Goal: Obtain resource: Obtain resource

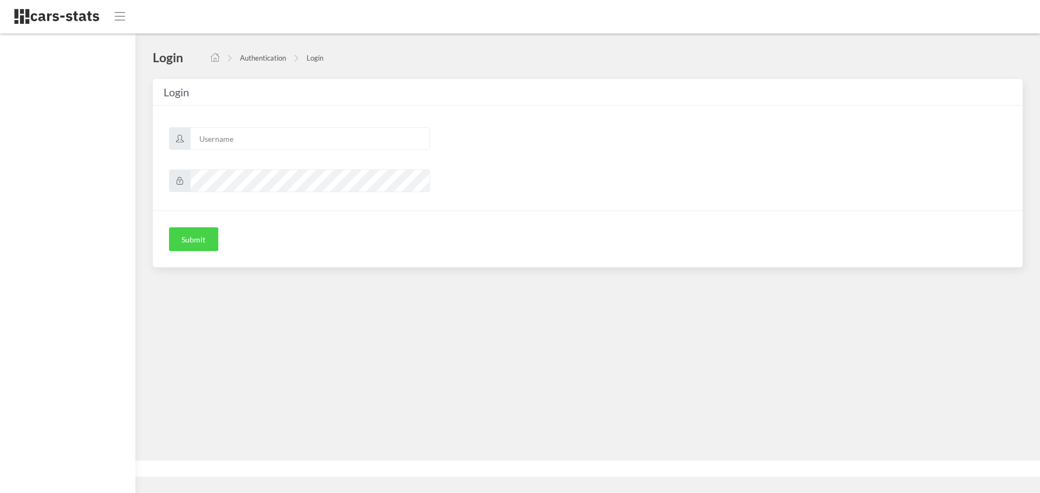
scroll to position [8, 8]
type input "skoda"
click at [192, 240] on button "Submit" at bounding box center [193, 239] width 49 height 24
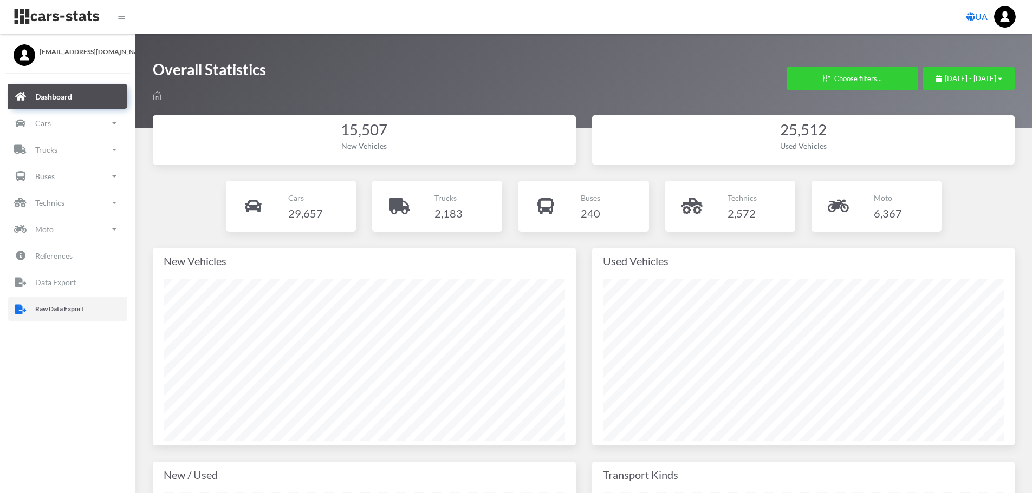
click at [81, 309] on p "Raw Data Export" at bounding box center [59, 309] width 49 height 12
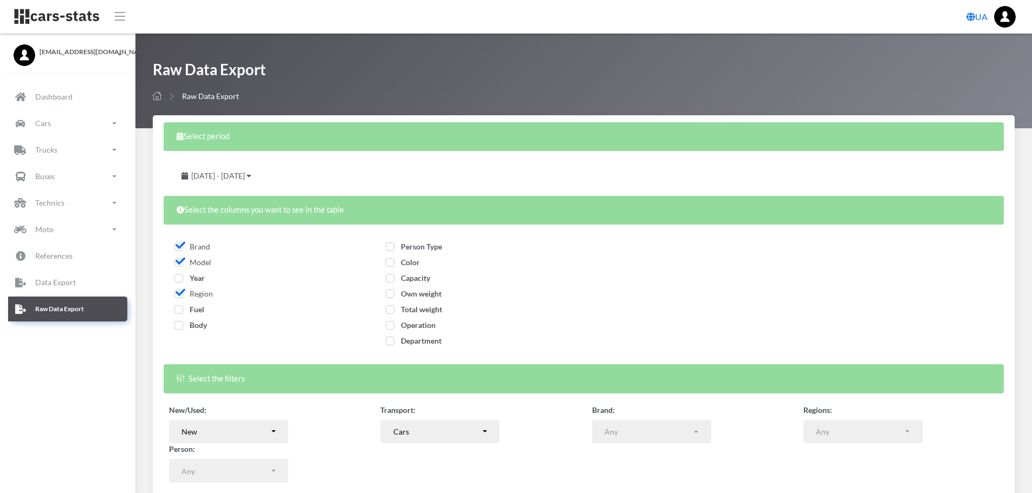
select select
drag, startPoint x: 179, startPoint y: 277, endPoint x: 179, endPoint y: 299, distance: 21.7
click at [179, 278] on span "Year" at bounding box center [189, 278] width 30 height 9
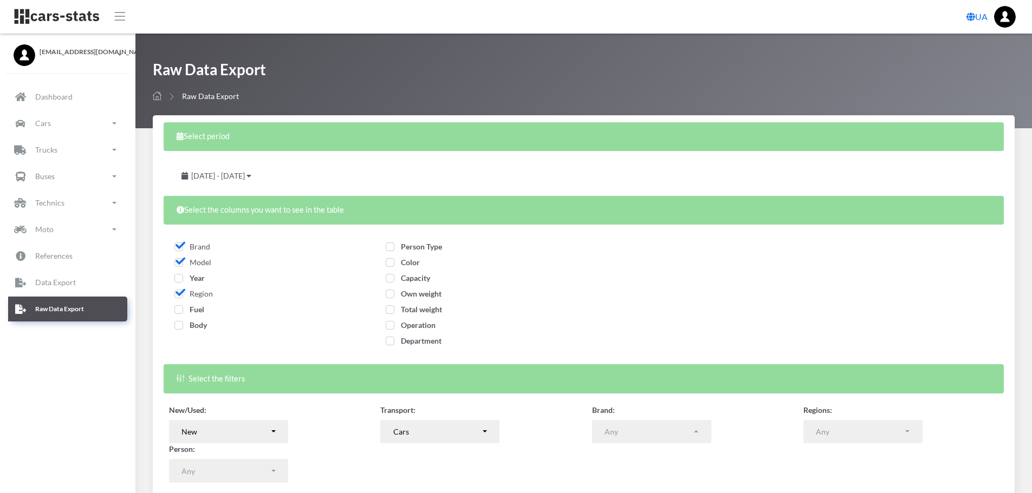
checkbox input "true"
click at [179, 307] on span "Fuel" at bounding box center [189, 309] width 30 height 9
checkbox input "true"
click at [181, 327] on span "Body" at bounding box center [190, 325] width 32 height 9
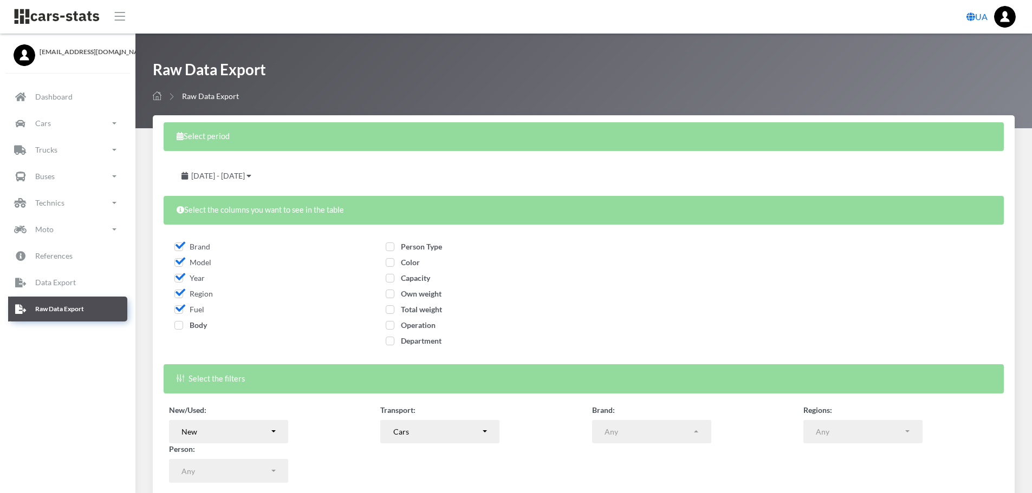
checkbox input "true"
click at [390, 248] on span "Person Type" at bounding box center [414, 246] width 56 height 9
checkbox input "true"
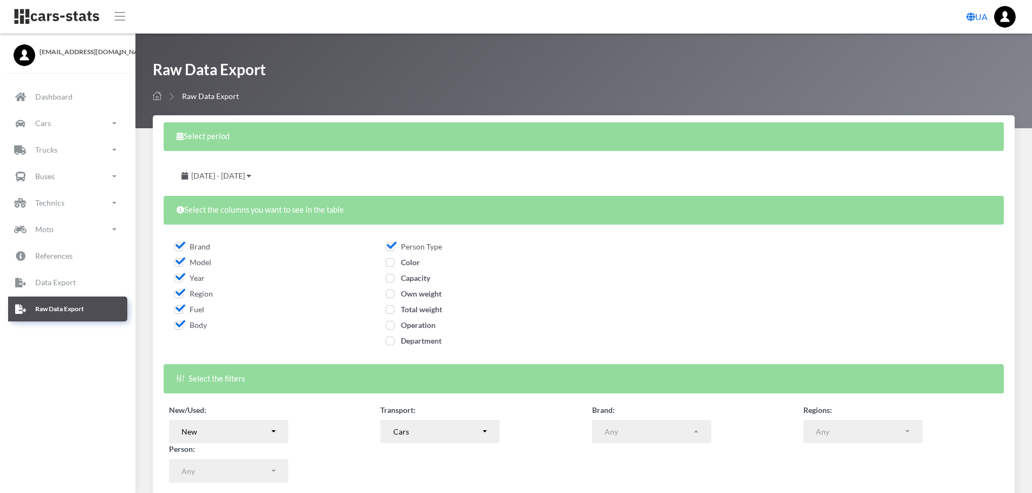
drag, startPoint x: 392, startPoint y: 264, endPoint x: 390, endPoint y: 274, distance: 9.8
click at [390, 264] on span "Color" at bounding box center [403, 262] width 34 height 9
checkbox input "true"
drag, startPoint x: 390, startPoint y: 279, endPoint x: 390, endPoint y: 291, distance: 11.9
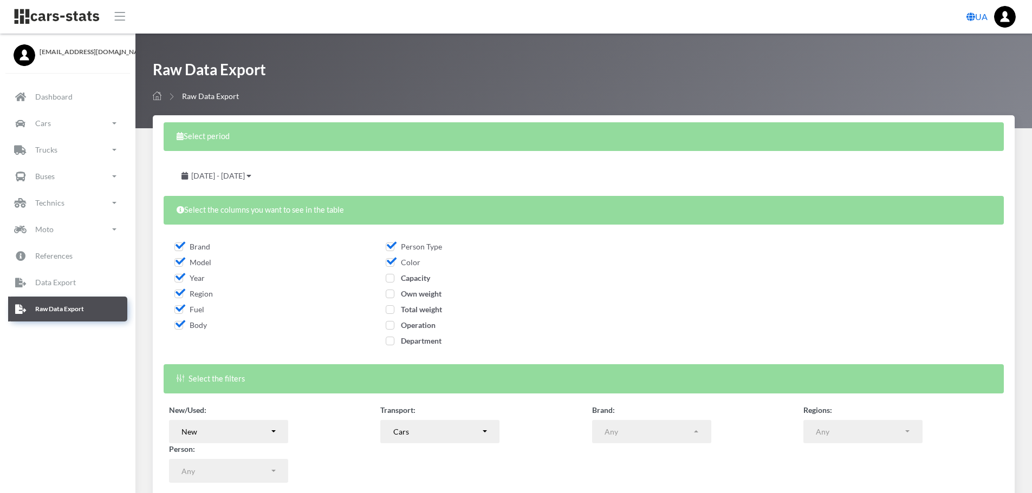
click at [390, 279] on span "Capacity" at bounding box center [408, 278] width 44 height 9
checkbox input "true"
click at [390, 294] on span "Own weight" at bounding box center [414, 293] width 56 height 9
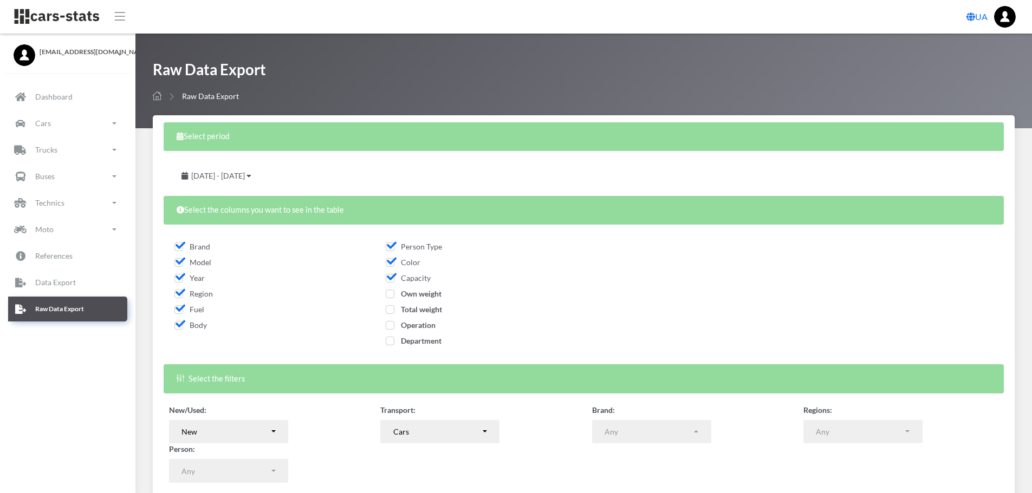
checkbox input "true"
click at [390, 310] on span "Total weight" at bounding box center [414, 309] width 56 height 9
checkbox input "true"
click at [390, 327] on span "Operation" at bounding box center [411, 325] width 50 height 9
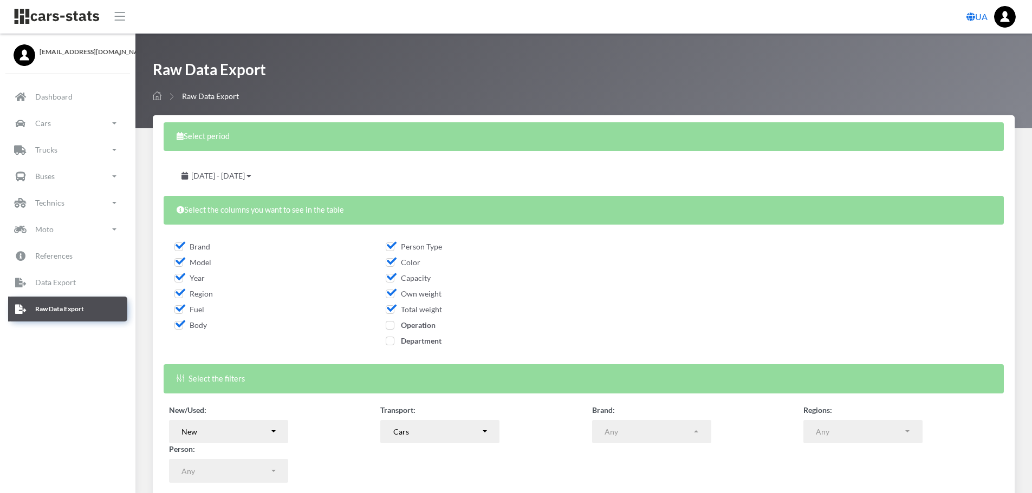
checkbox input "true"
click at [390, 340] on span "Department" at bounding box center [414, 340] width 56 height 9
checkbox input "true"
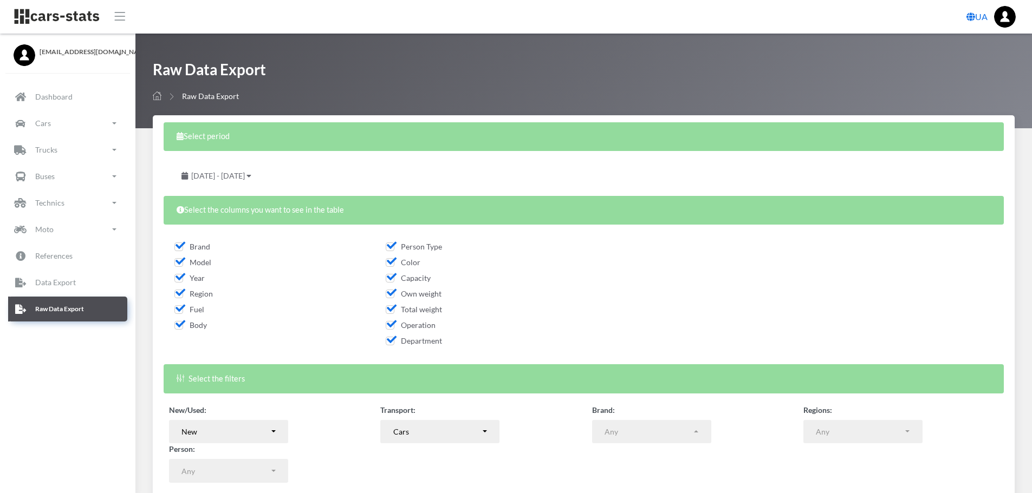
click at [264, 168] on div "[DATE] - [DATE]" at bounding box center [216, 176] width 95 height 24
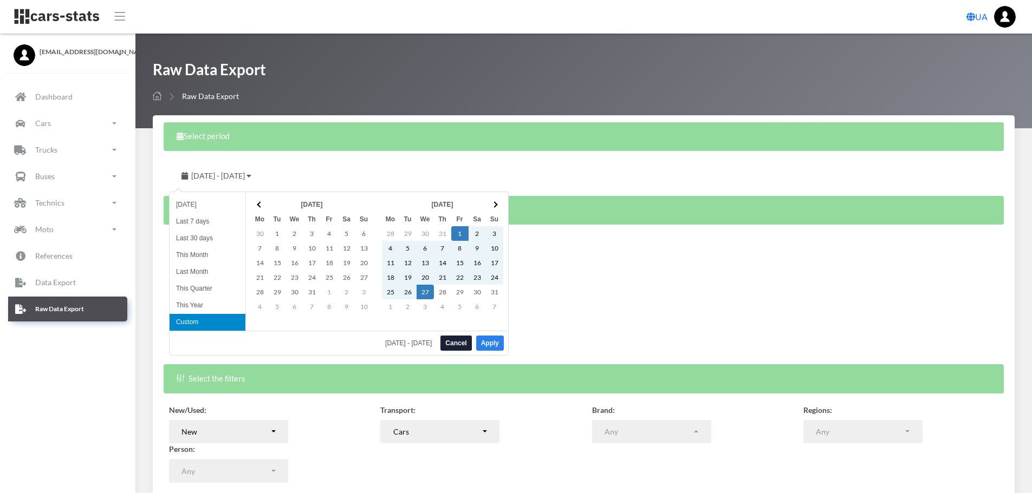
click at [484, 344] on button "Apply" at bounding box center [490, 343] width 28 height 15
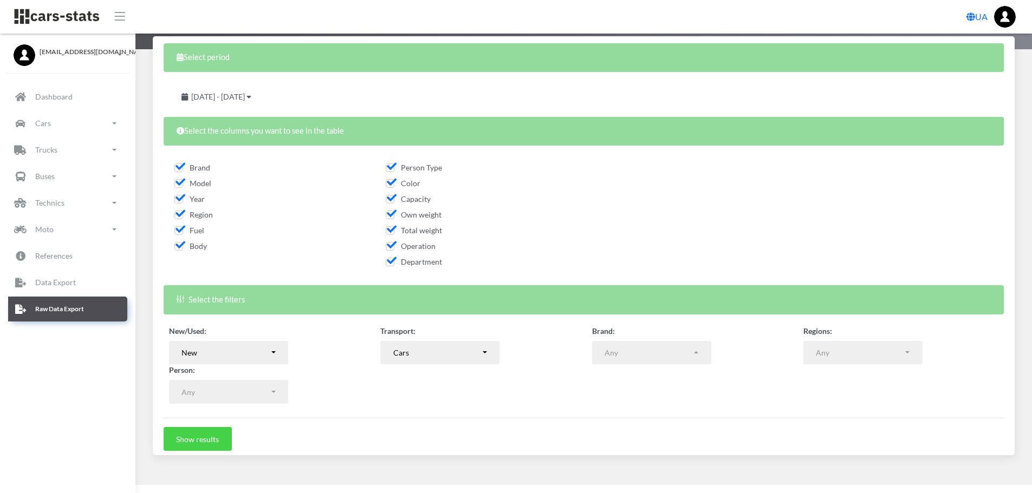
scroll to position [86, 0]
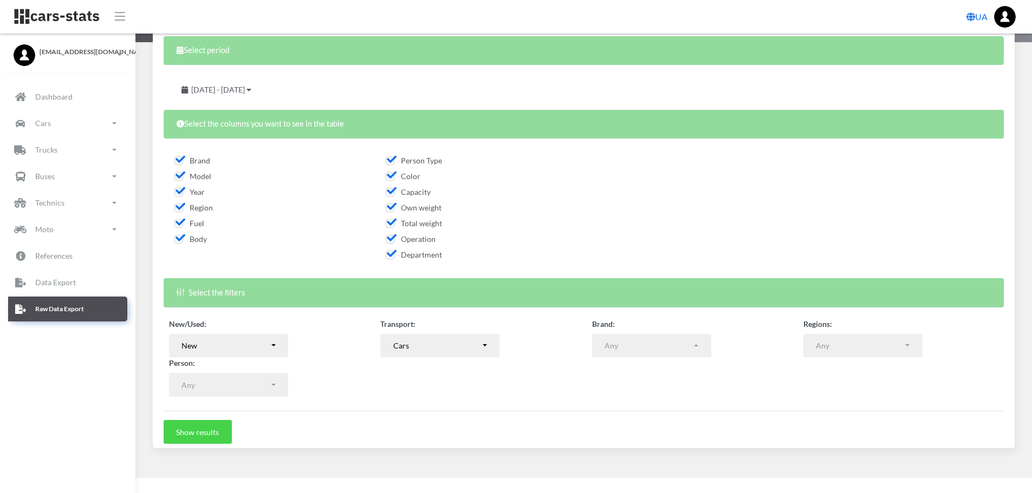
click at [193, 437] on button "Show results" at bounding box center [198, 432] width 68 height 24
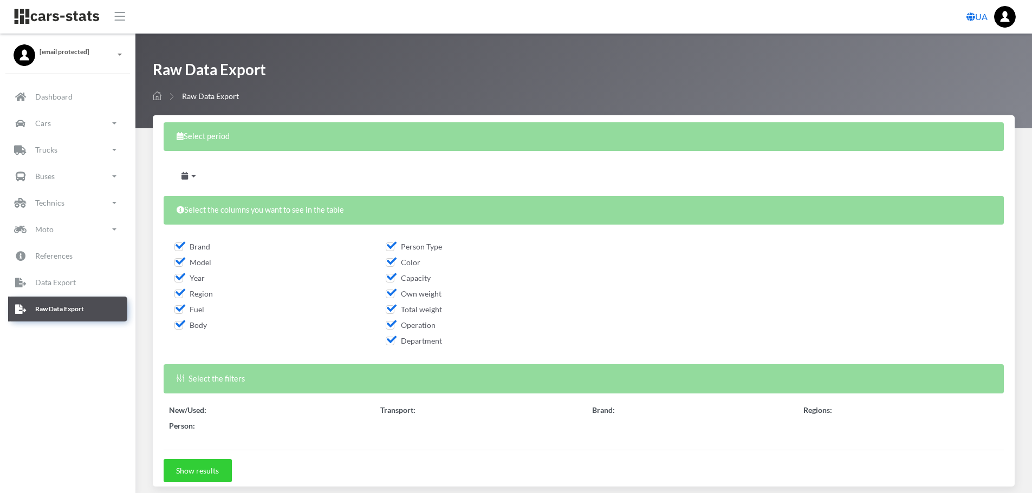
select select
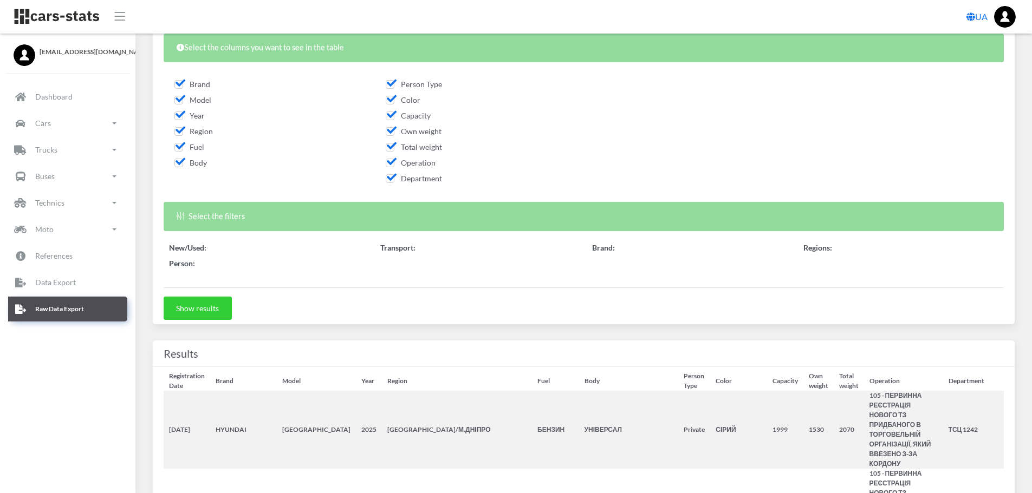
scroll to position [162, 0]
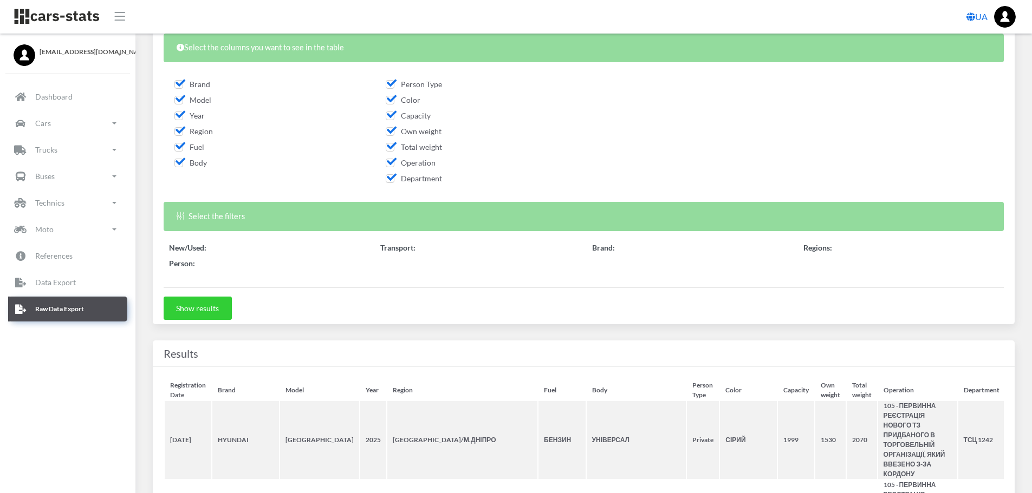
select select
select select "50"
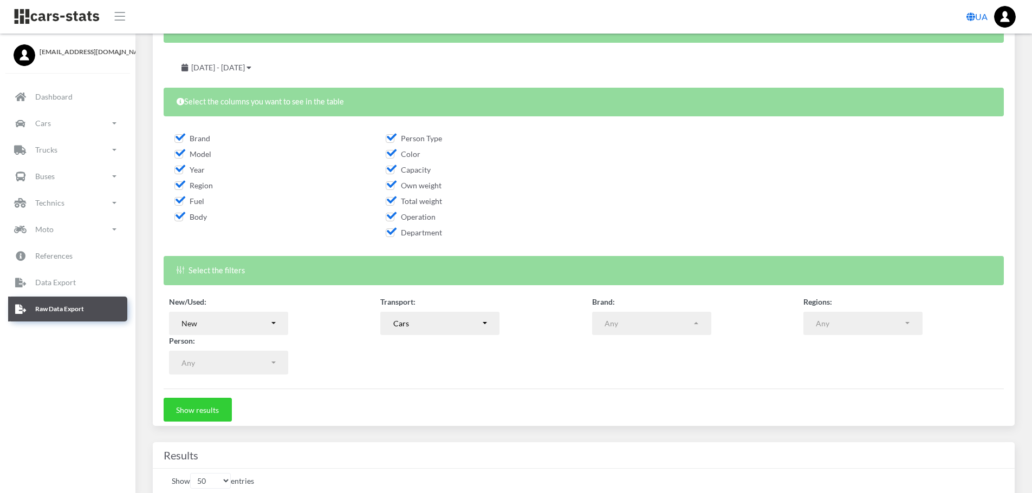
scroll to position [8, 8]
click at [272, 324] on button "New" at bounding box center [228, 324] width 119 height 24
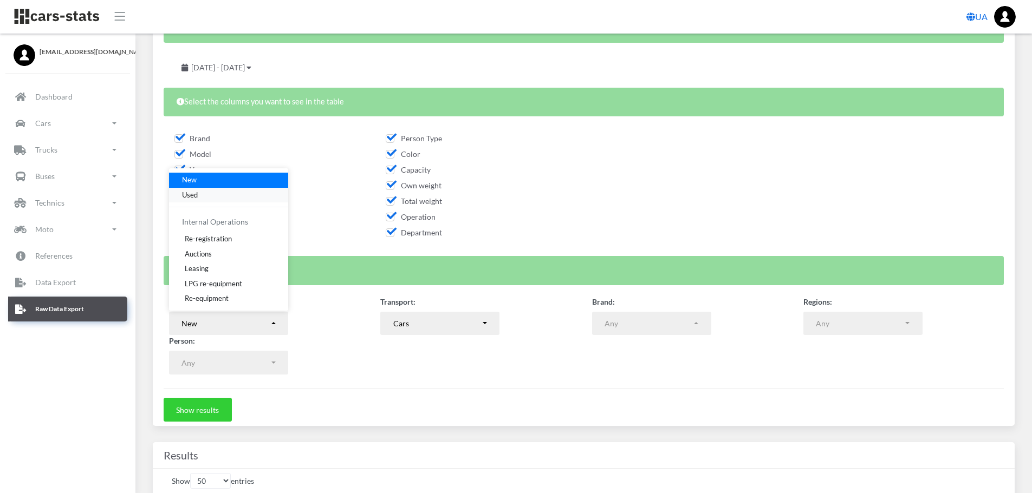
click at [203, 196] on link "Used" at bounding box center [228, 194] width 119 height 15
select select "used-import"
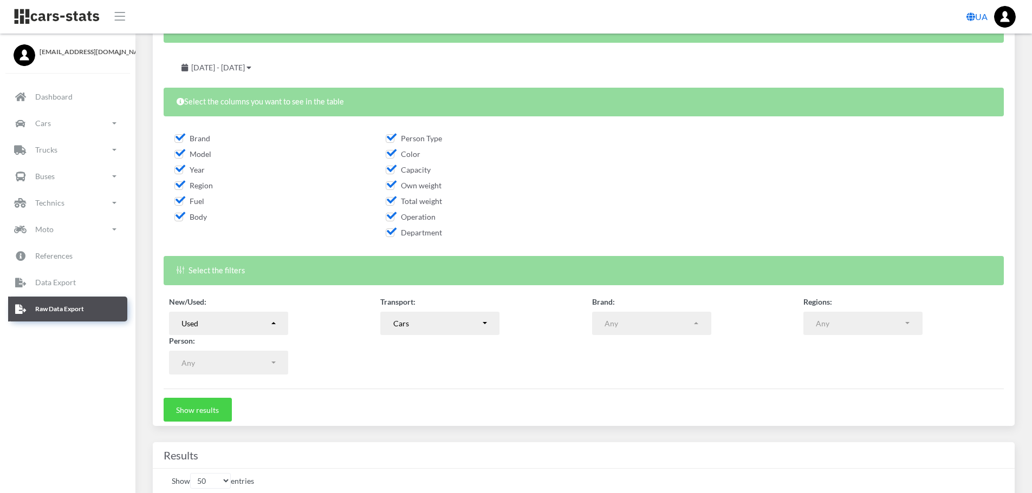
click at [206, 411] on button "Show results" at bounding box center [198, 410] width 68 height 24
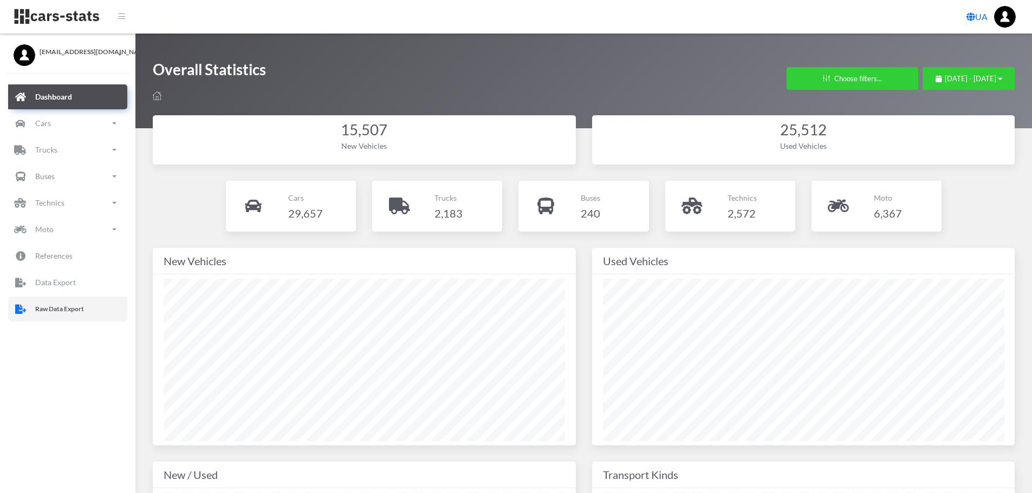
click at [44, 305] on p "Raw Data Export" at bounding box center [59, 309] width 49 height 12
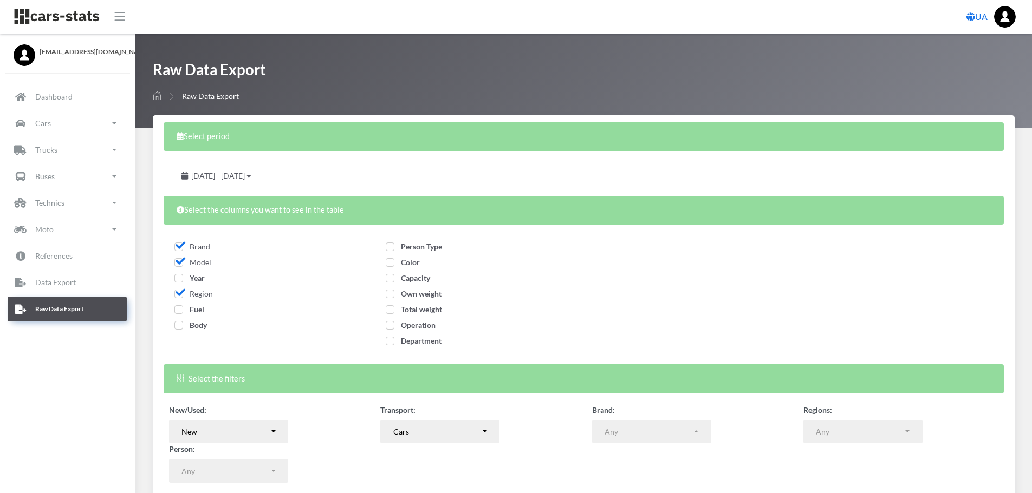
select select
click at [174, 282] on span "Year" at bounding box center [189, 278] width 30 height 9
checkbox input "true"
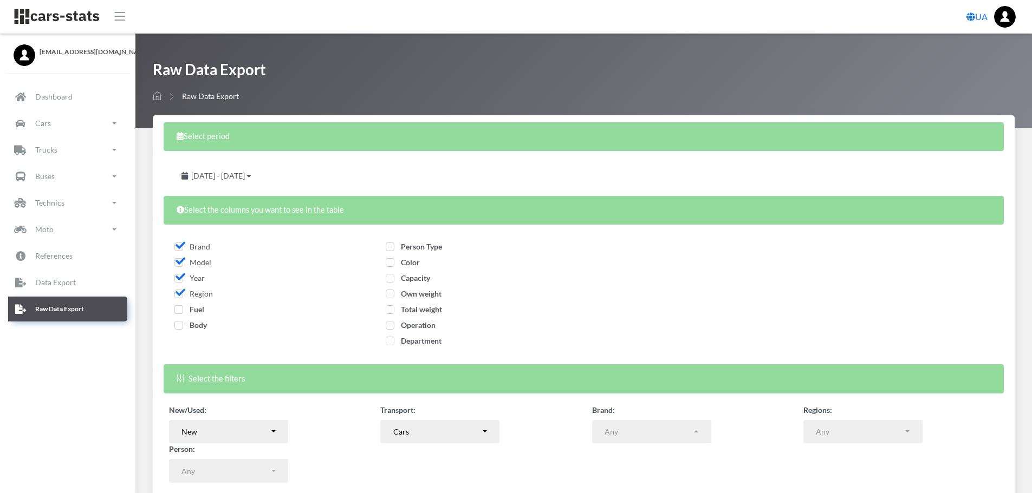
click at [179, 303] on div "Region" at bounding box center [266, 296] width 184 height 16
click at [179, 312] on span "Fuel" at bounding box center [189, 309] width 30 height 9
checkbox input "true"
click at [177, 326] on span "Body" at bounding box center [190, 325] width 32 height 9
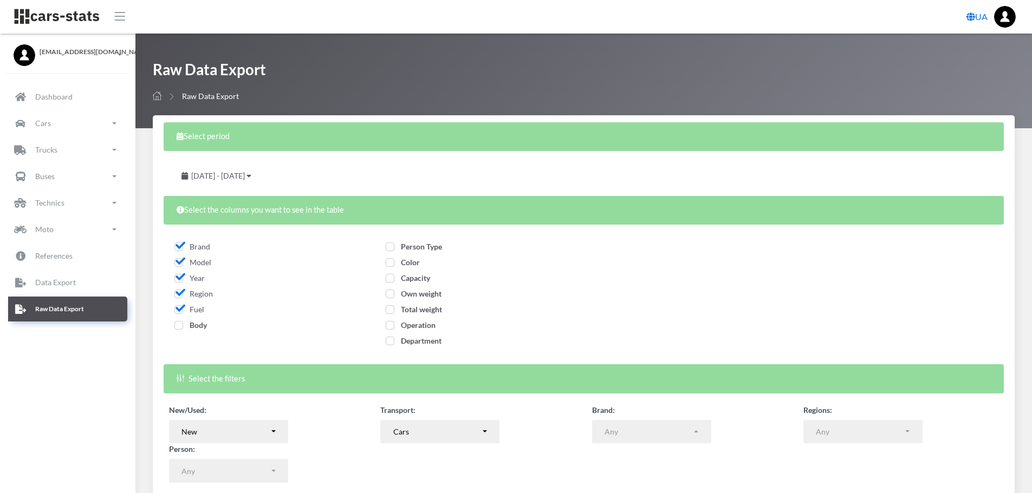
checkbox input "true"
click at [389, 245] on span "Person Type" at bounding box center [414, 246] width 56 height 9
checkbox input "true"
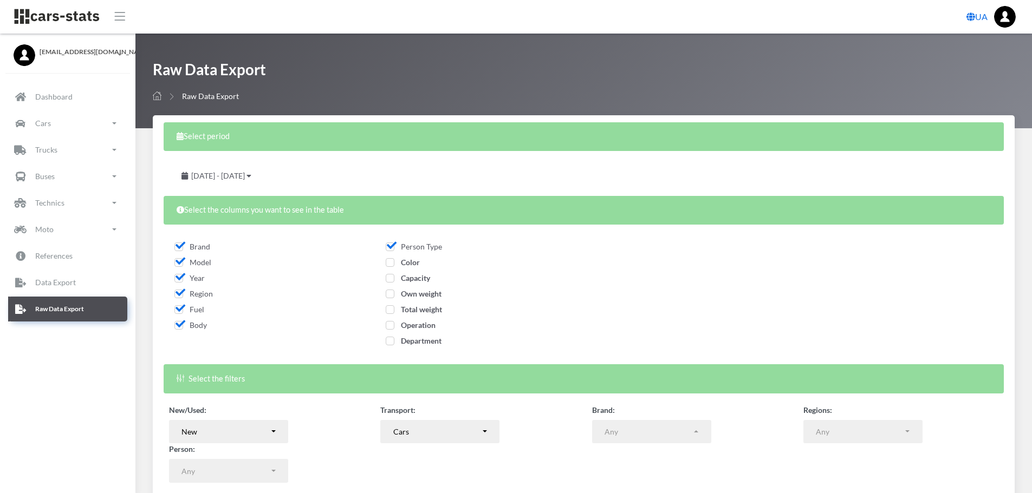
click at [387, 263] on span "Color" at bounding box center [403, 262] width 34 height 9
checkbox input "true"
drag, startPoint x: 389, startPoint y: 281, endPoint x: 389, endPoint y: 294, distance: 13.0
click at [389, 282] on span "Capacity" at bounding box center [408, 278] width 44 height 9
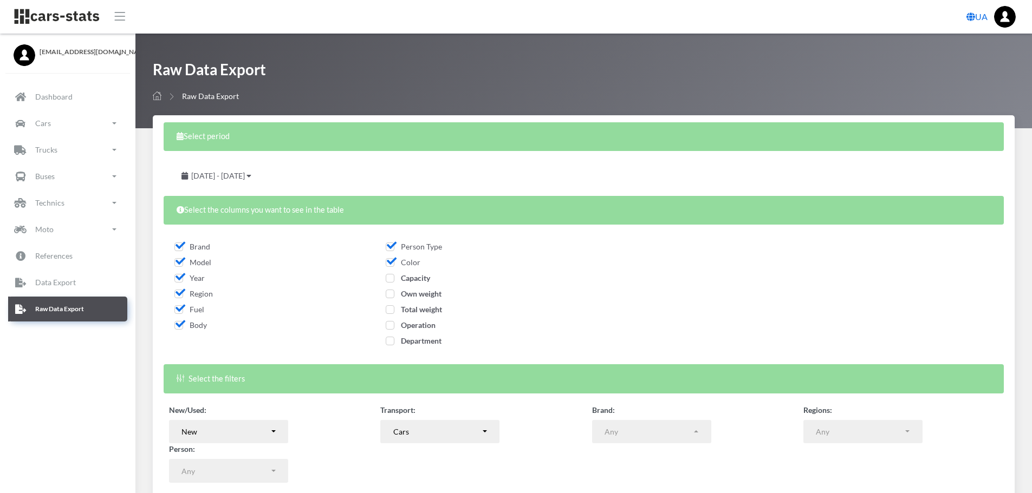
checkbox input "true"
drag, startPoint x: 389, startPoint y: 294, endPoint x: 388, endPoint y: 312, distance: 18.4
click at [389, 297] on span "Own weight" at bounding box center [414, 293] width 56 height 9
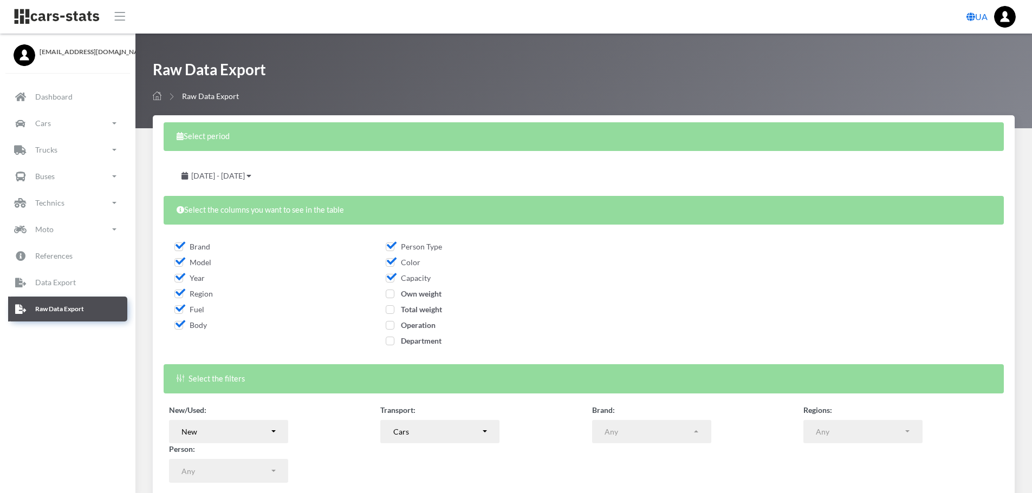
checkbox input "true"
click at [388, 314] on span "Total weight" at bounding box center [414, 309] width 56 height 9
checkbox input "true"
click at [388, 325] on span "Operation" at bounding box center [411, 325] width 50 height 9
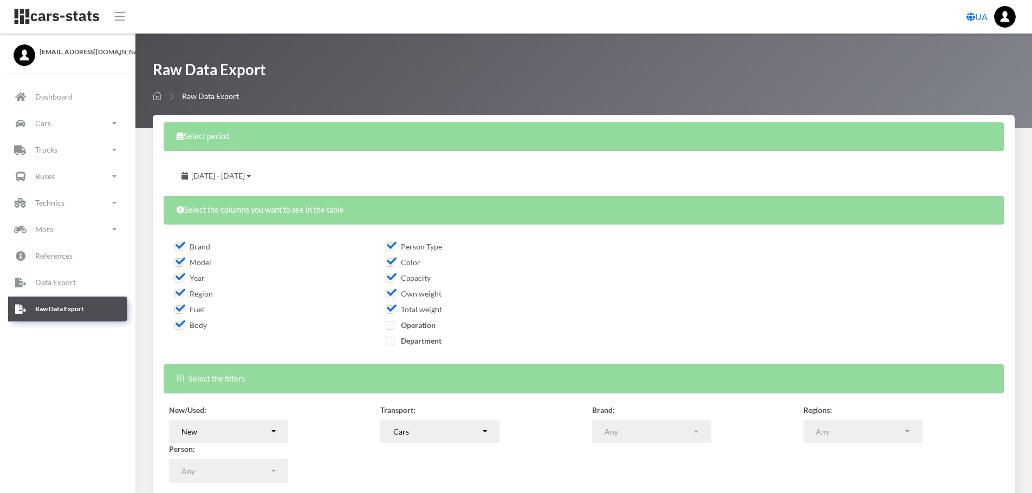
checkbox input "true"
click at [388, 341] on span "Department" at bounding box center [414, 340] width 56 height 9
checkbox input "true"
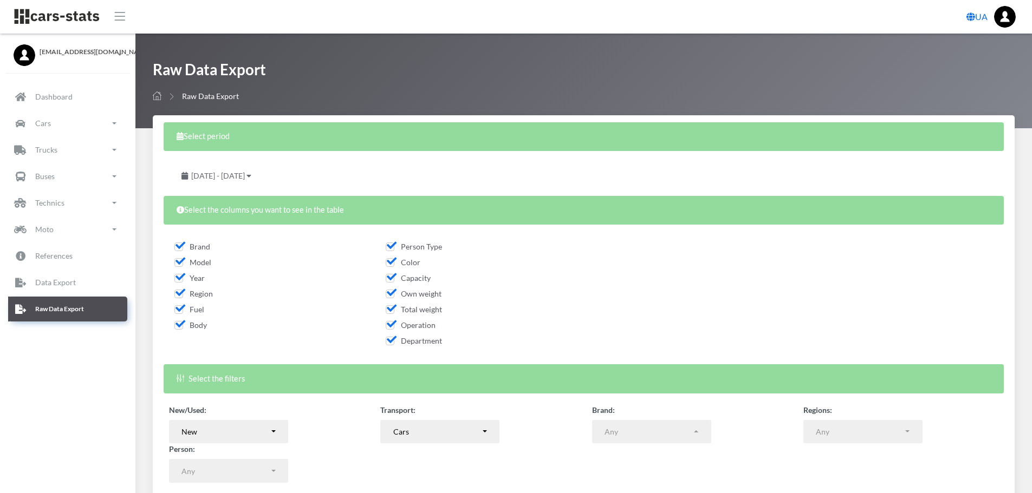
click at [245, 176] on span "July 28, 2025 - August 27, 2025" at bounding box center [218, 175] width 54 height 9
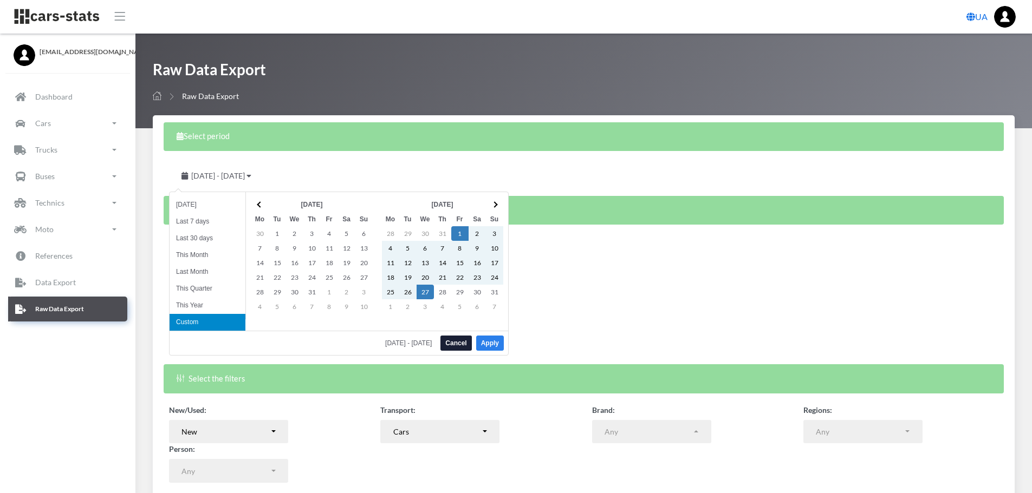
click at [489, 338] on button "Apply" at bounding box center [490, 343] width 28 height 15
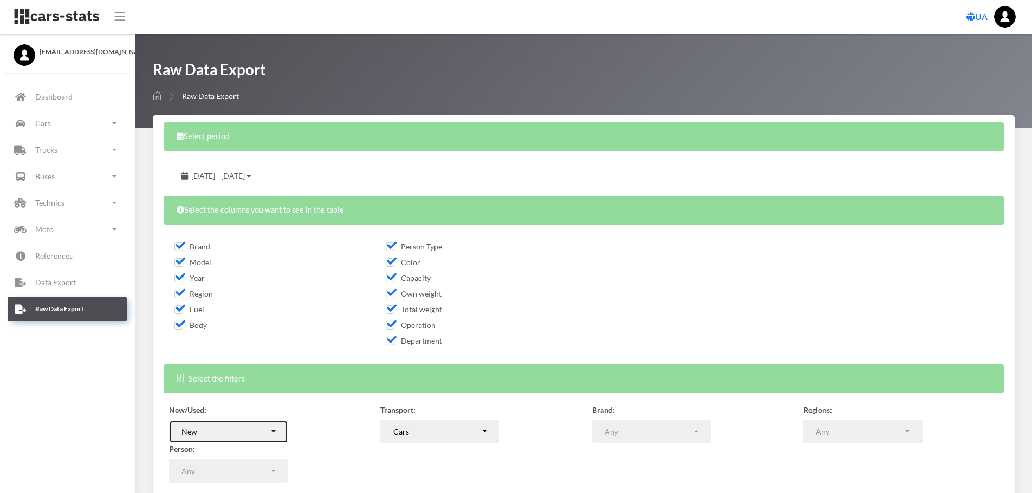
click at [270, 430] on button "New" at bounding box center [228, 432] width 119 height 24
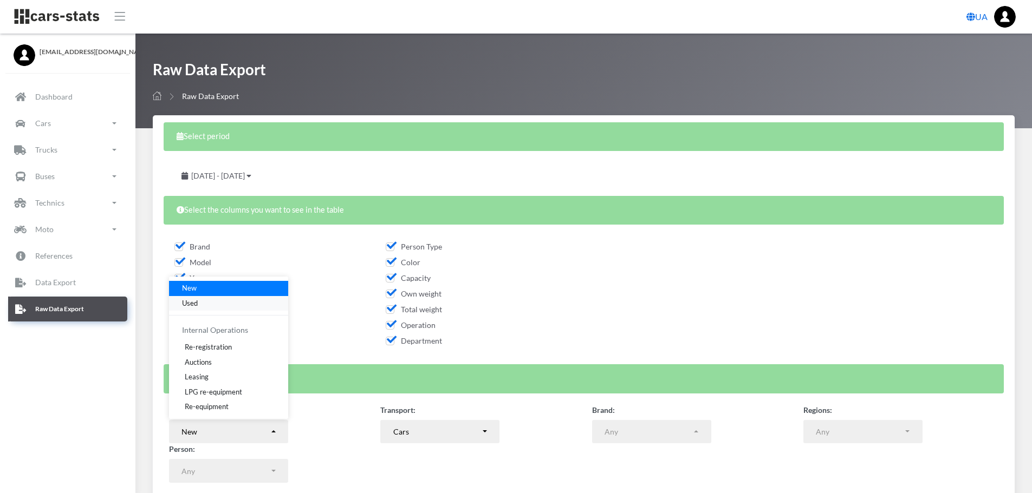
click at [194, 303] on span "Used" at bounding box center [190, 303] width 16 height 11
select select "used-import"
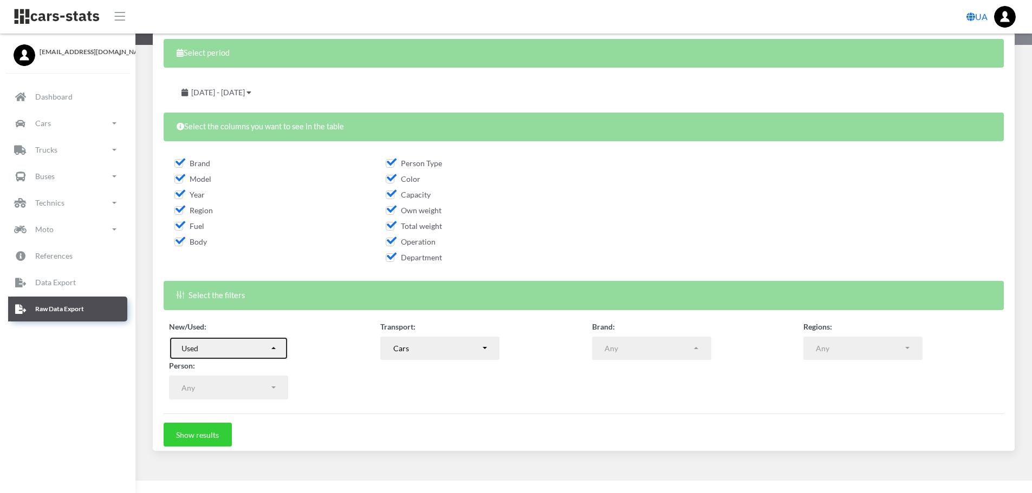
scroll to position [87, 0]
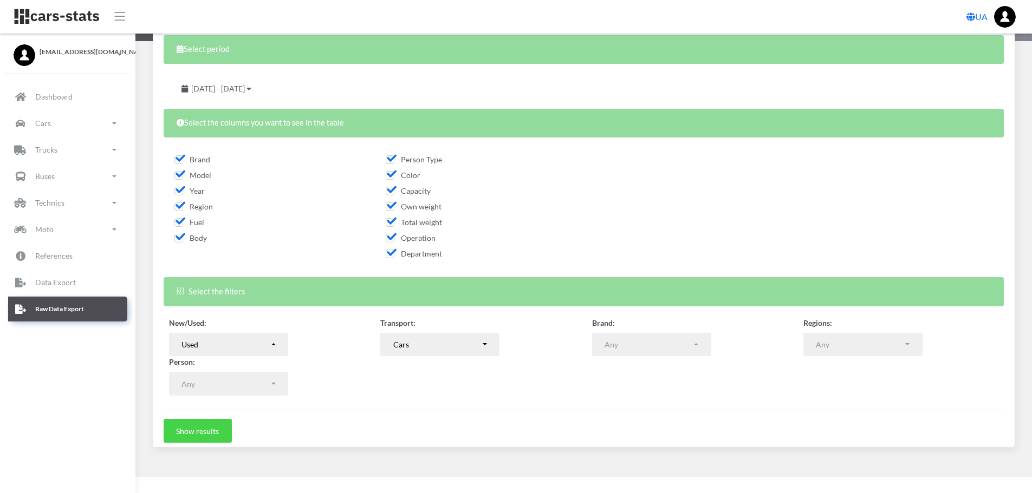
click at [203, 436] on button "Show results" at bounding box center [198, 431] width 68 height 24
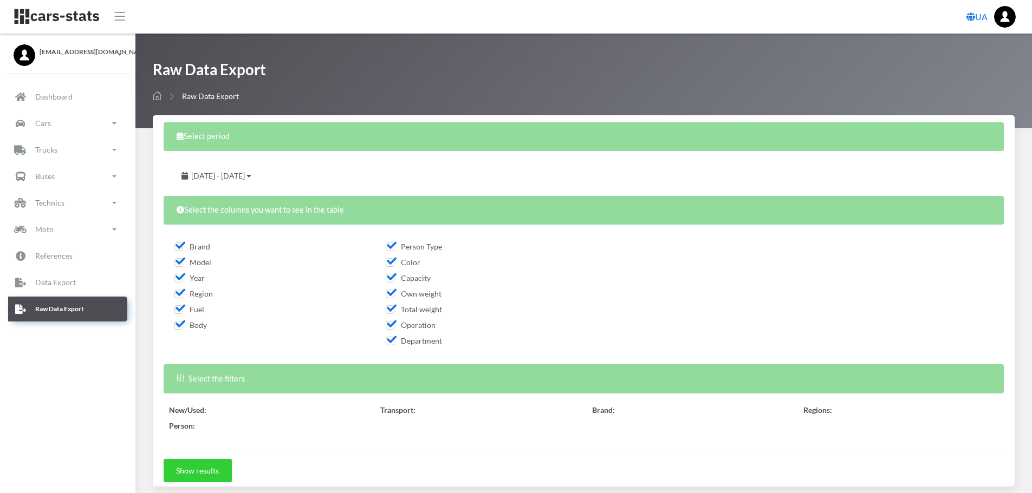
select select
select select "50"
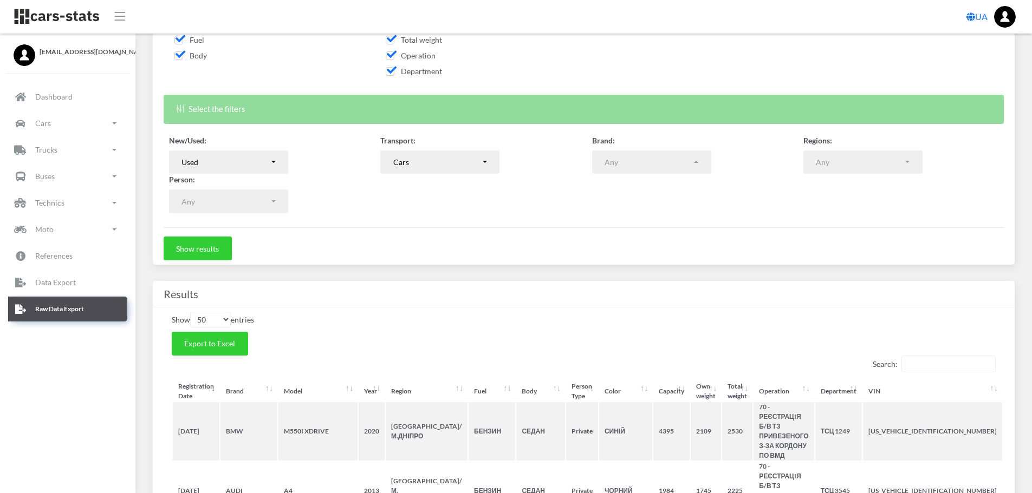
scroll to position [271, 0]
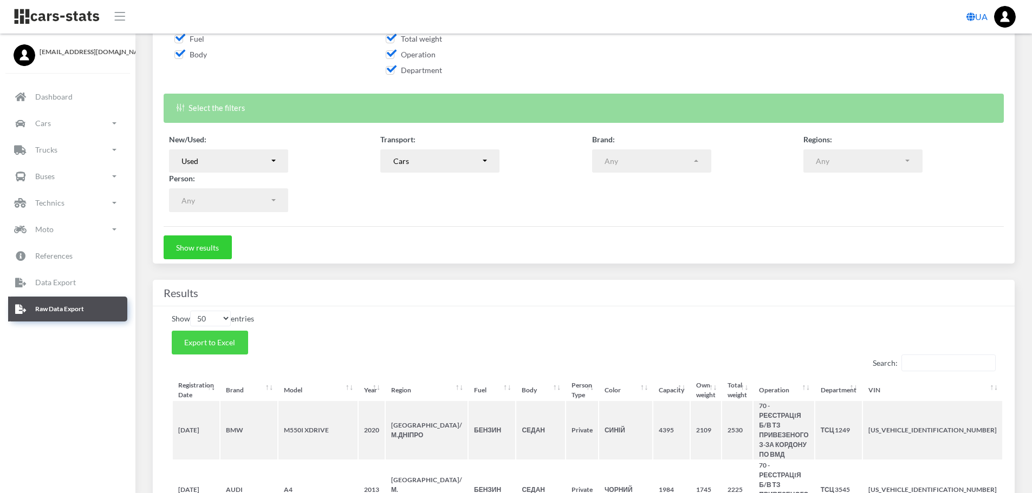
click at [221, 343] on span "Export to Excel" at bounding box center [209, 342] width 51 height 9
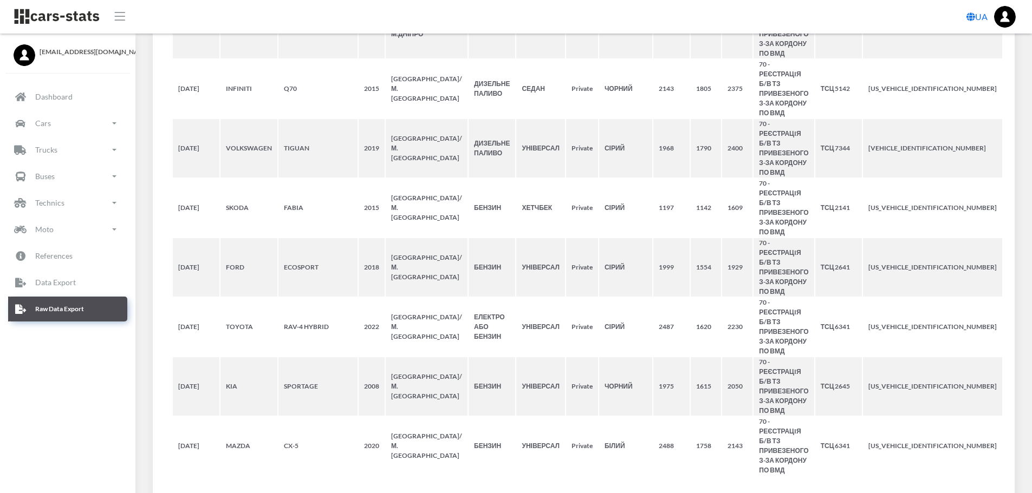
scroll to position [3401, 0]
